Goal: Information Seeking & Learning: Learn about a topic

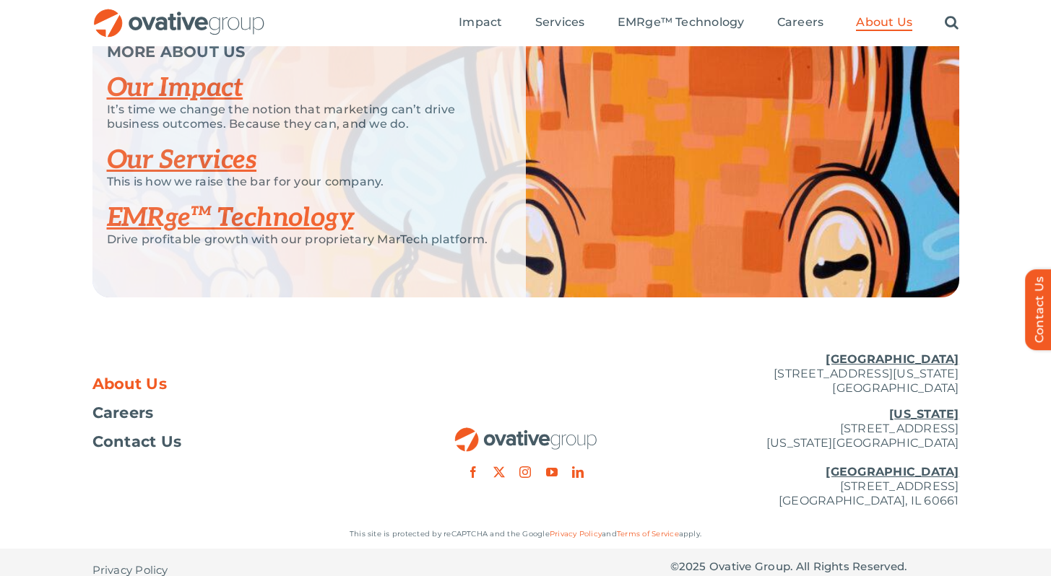
scroll to position [3076, 0]
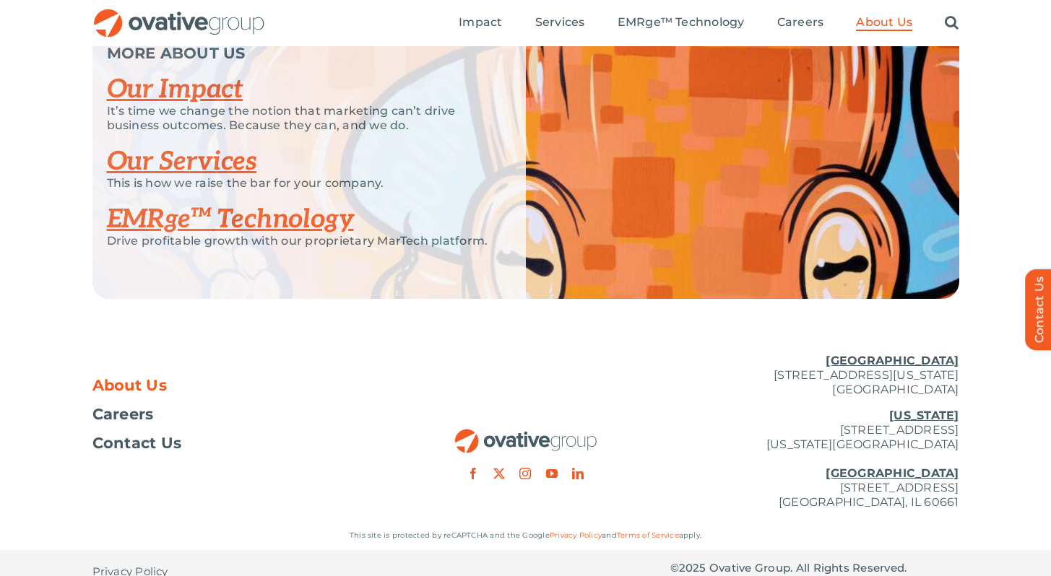
click at [209, 105] on link "Our Impact" at bounding box center [175, 90] width 136 height 32
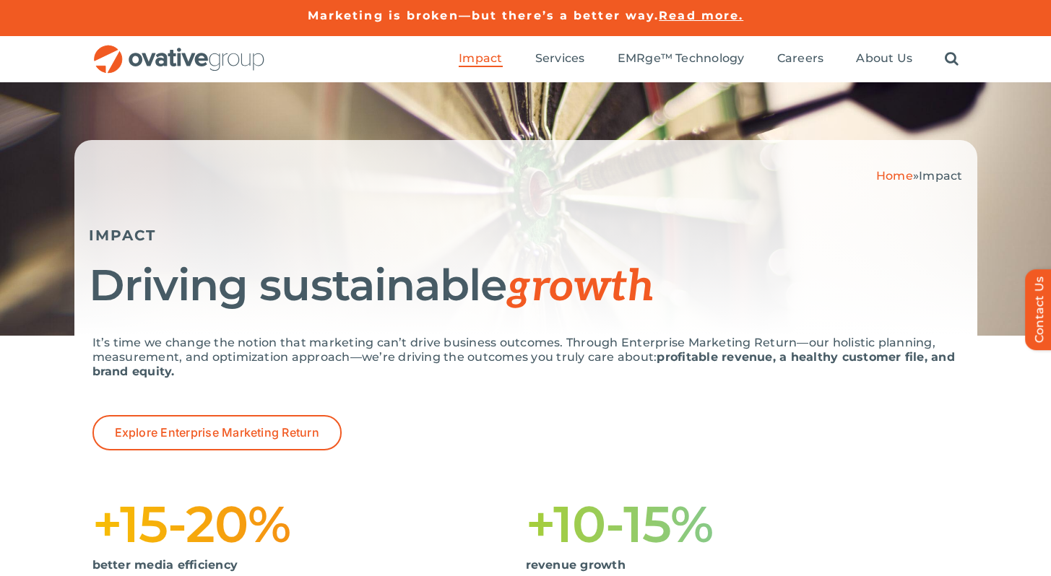
click at [552, 347] on p "It’s time we change the notion that marketing can’t drive business outcomes. Th…" at bounding box center [525, 357] width 866 height 43
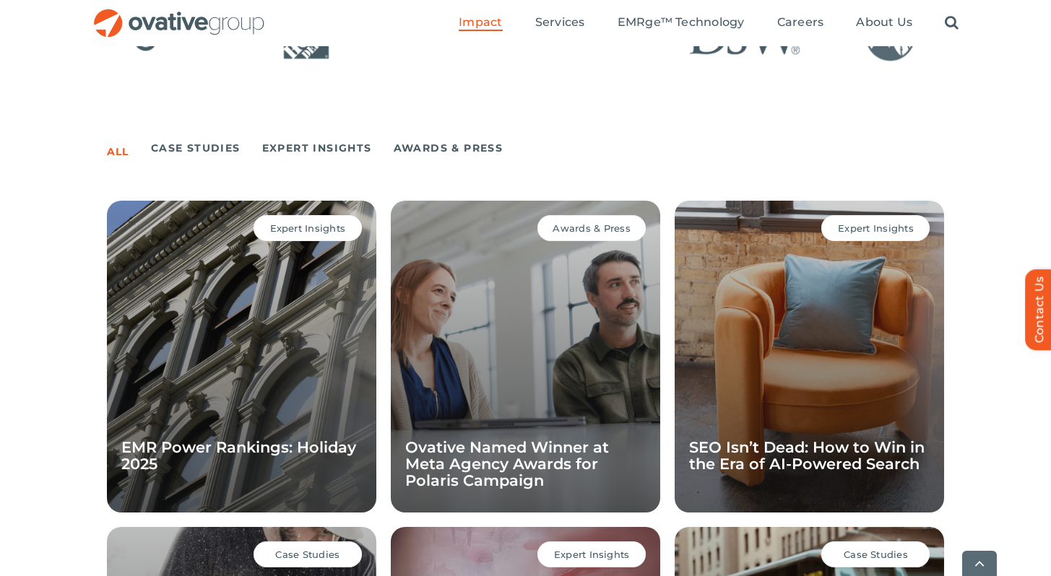
scroll to position [940, 0]
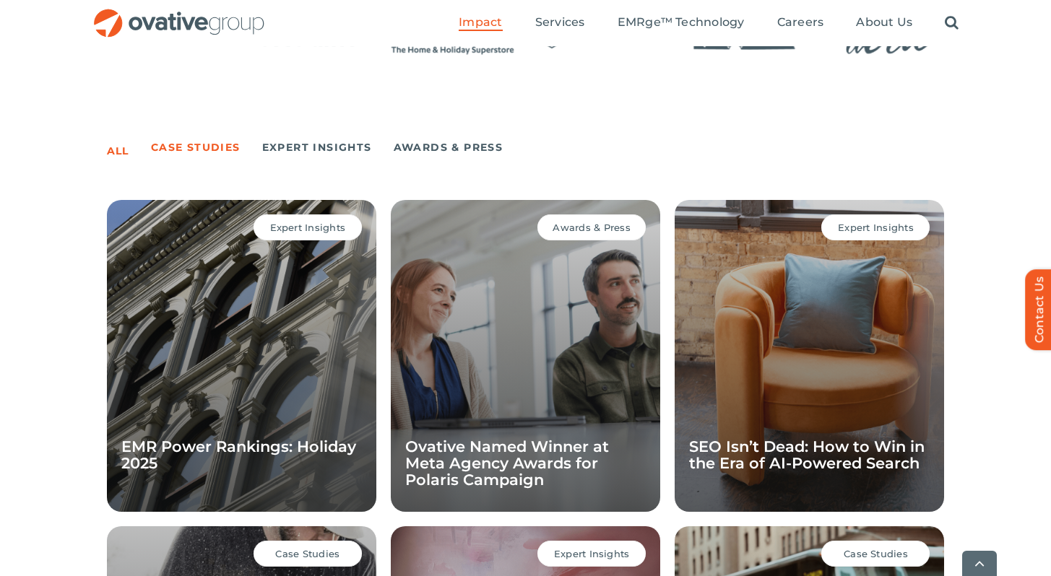
click at [227, 143] on link "Case Studies" at bounding box center [196, 147] width 90 height 20
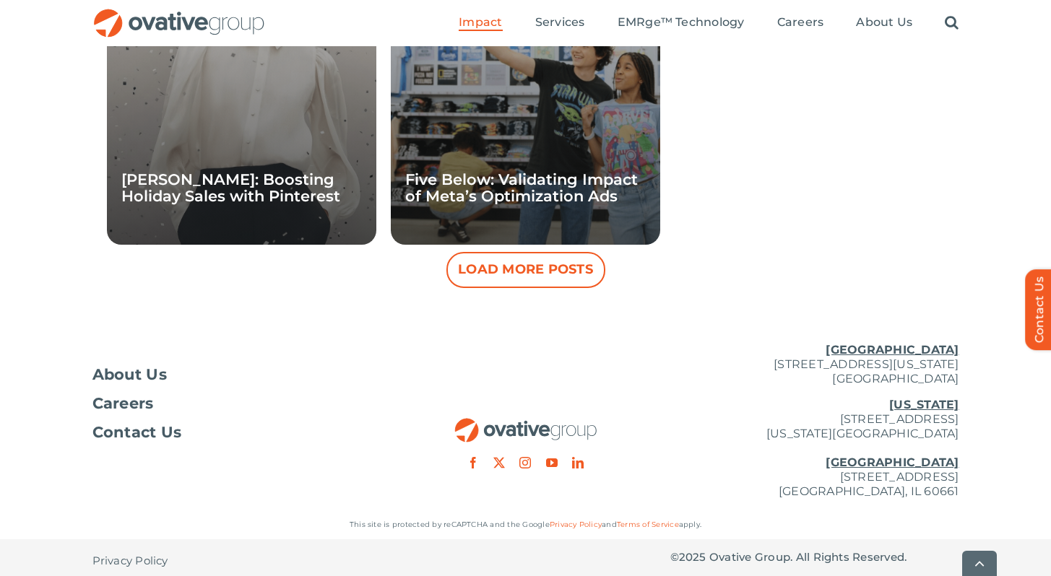
scroll to position [1540, 0]
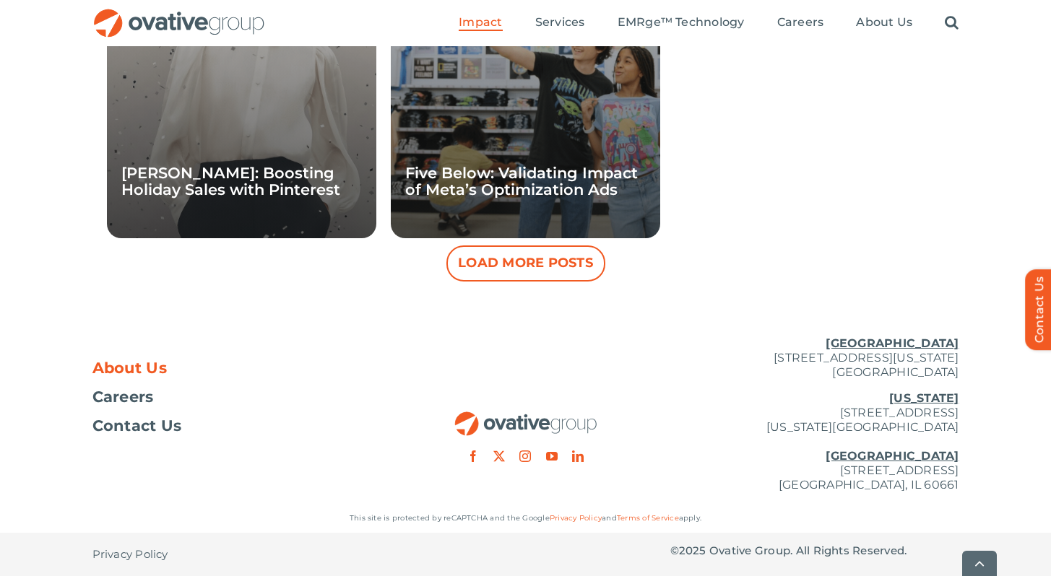
click at [151, 367] on span "About Us" at bounding box center [129, 368] width 75 height 14
